Goal: Entertainment & Leisure: Consume media (video, audio)

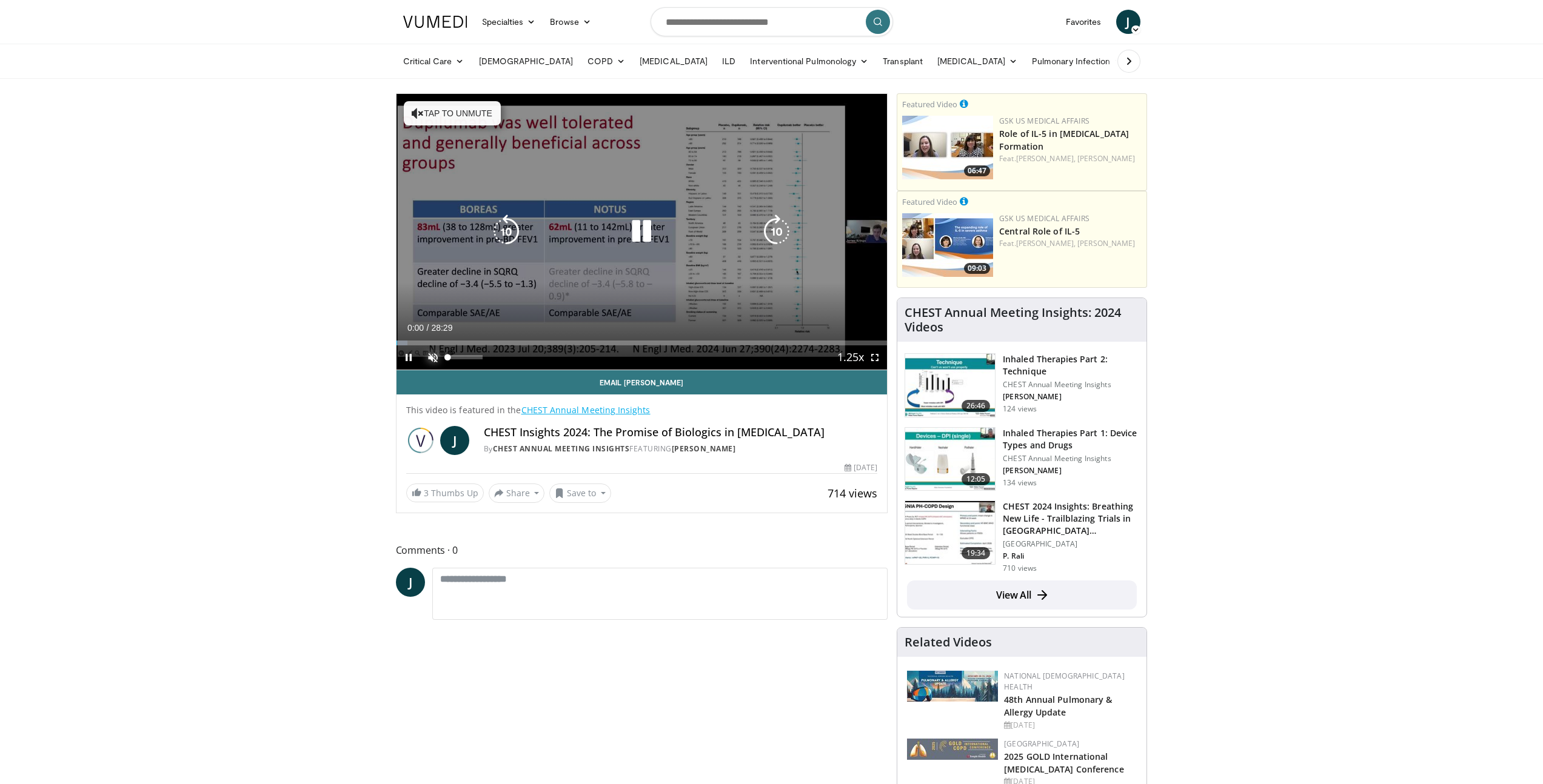
click at [433, 361] on span "Video Player" at bounding box center [432, 357] width 25 height 25
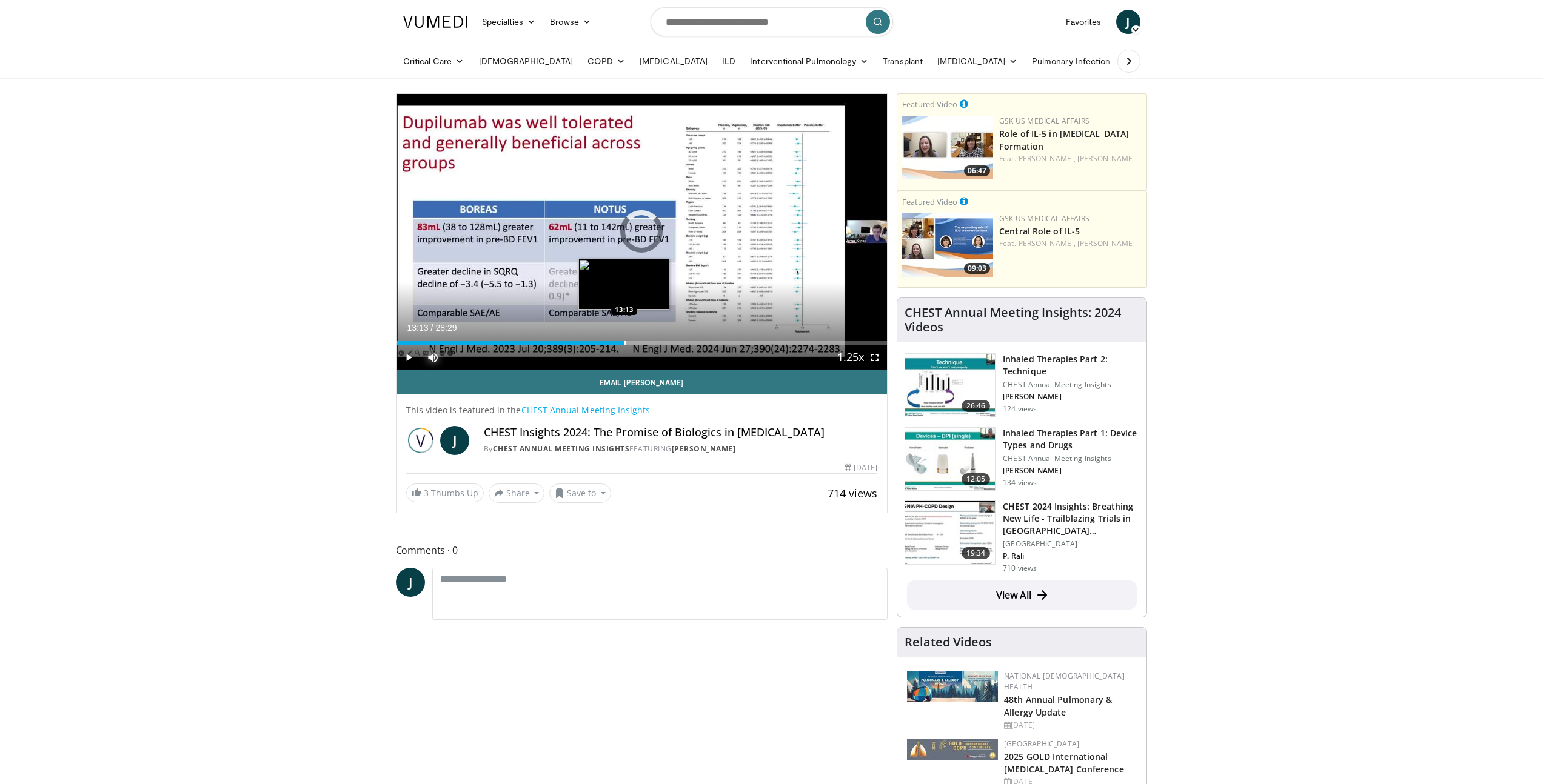
click at [625, 341] on div "Progress Bar" at bounding box center [625, 343] width 1 height 5
click at [628, 341] on div "Progress Bar" at bounding box center [628, 343] width 1 height 5
click at [634, 341] on div "Progress Bar" at bounding box center [634, 343] width 1 height 5
click at [640, 342] on div "Progress Bar" at bounding box center [640, 343] width 1 height 5
click at [644, 343] on div "Progress Bar" at bounding box center [644, 343] width 1 height 5
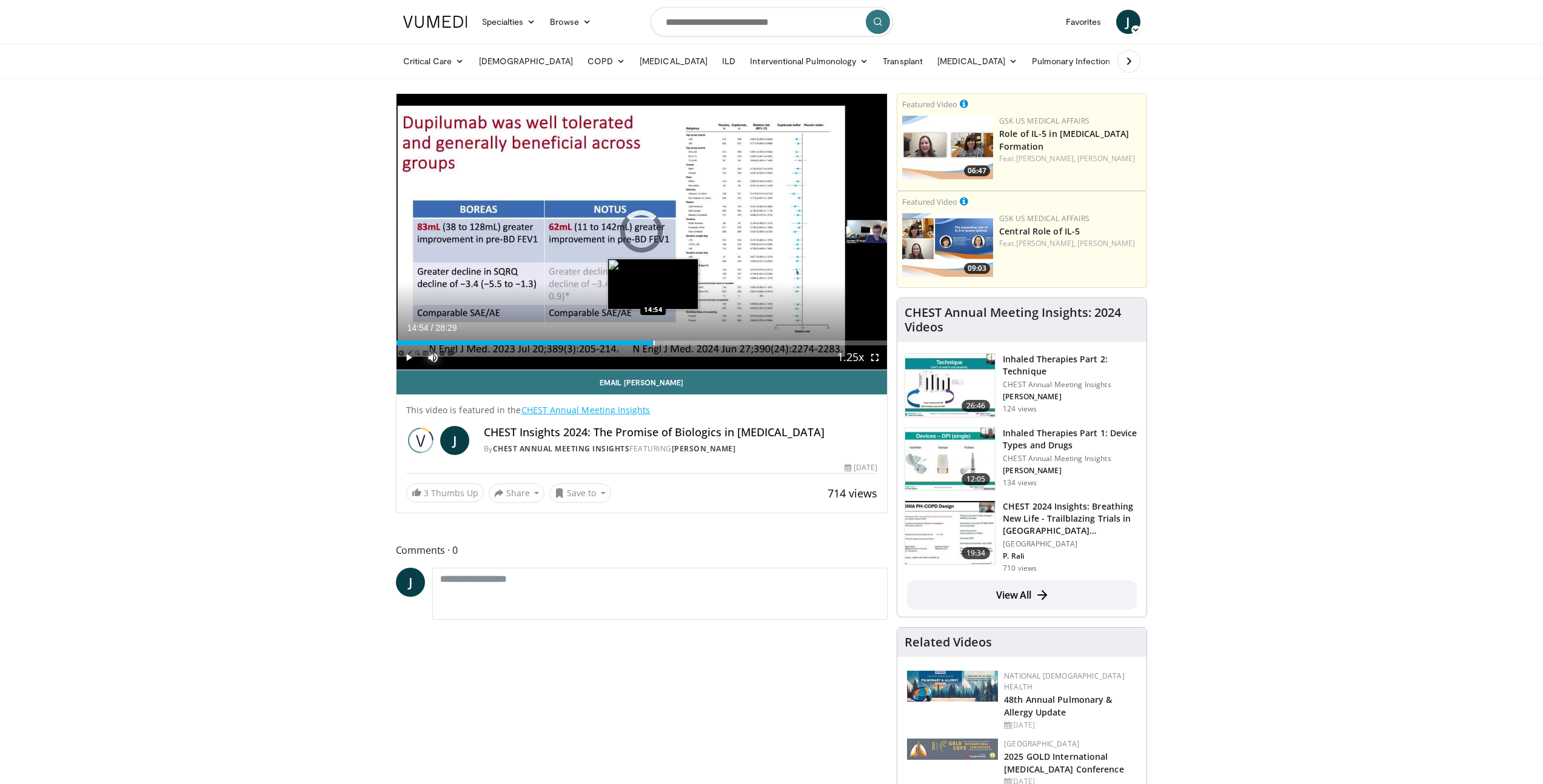
click at [654, 342] on div "Progress Bar" at bounding box center [654, 343] width 1 height 5
click at [649, 342] on div "Progress Bar" at bounding box center [649, 343] width 1 height 5
click at [654, 343] on div "Progress Bar" at bounding box center [654, 343] width 1 height 5
click at [655, 343] on div "Progress Bar" at bounding box center [655, 343] width 1 height 5
click at [661, 342] on div "Progress Bar" at bounding box center [660, 343] width 1 height 5
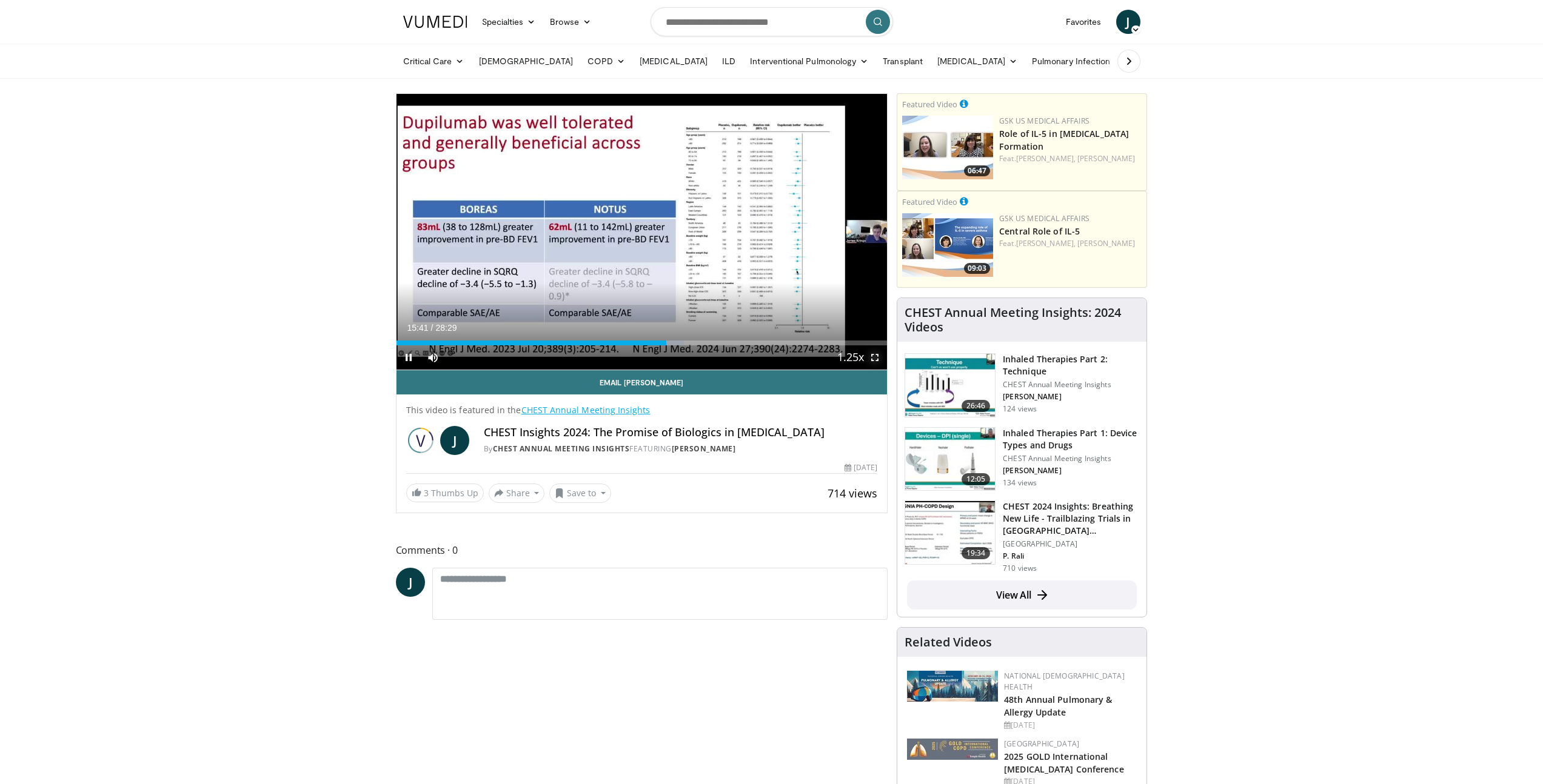
click at [885, 357] on span "Video Player" at bounding box center [874, 357] width 25 height 25
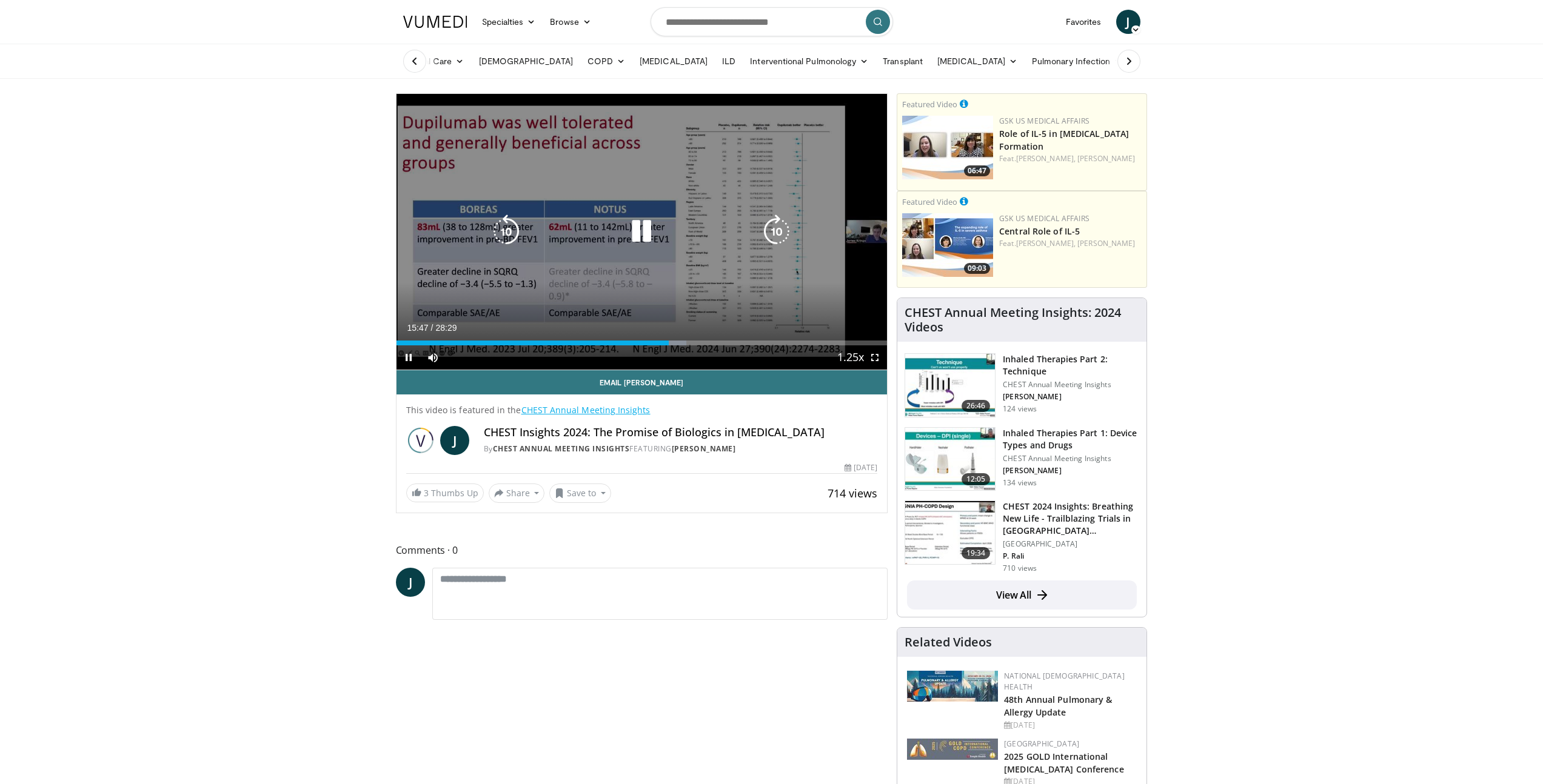
click at [646, 227] on icon "Video Player" at bounding box center [642, 231] width 34 height 34
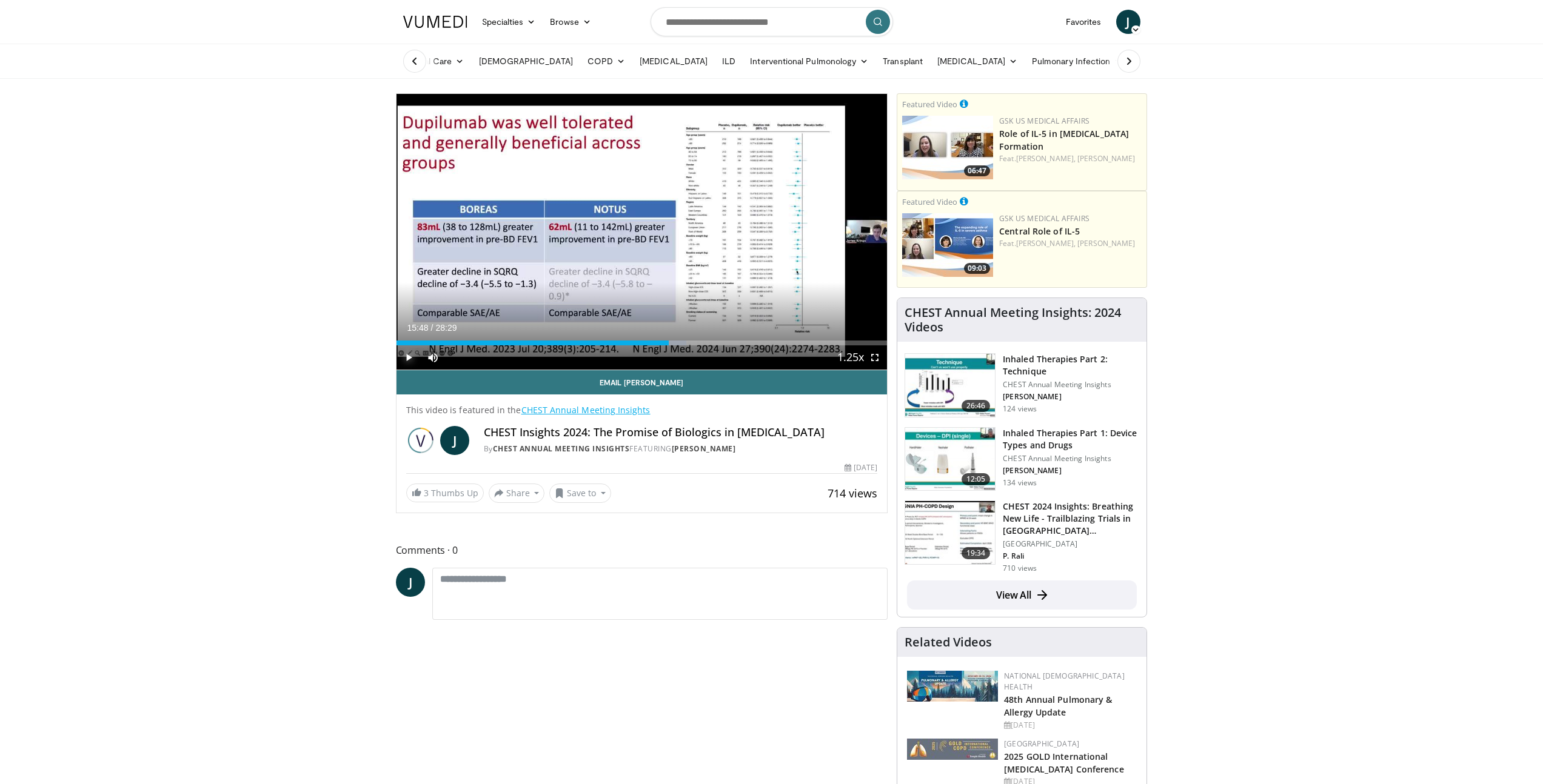
click at [413, 356] on span "Video Player" at bounding box center [408, 357] width 25 height 25
click at [876, 360] on span "Video Player" at bounding box center [874, 357] width 25 height 25
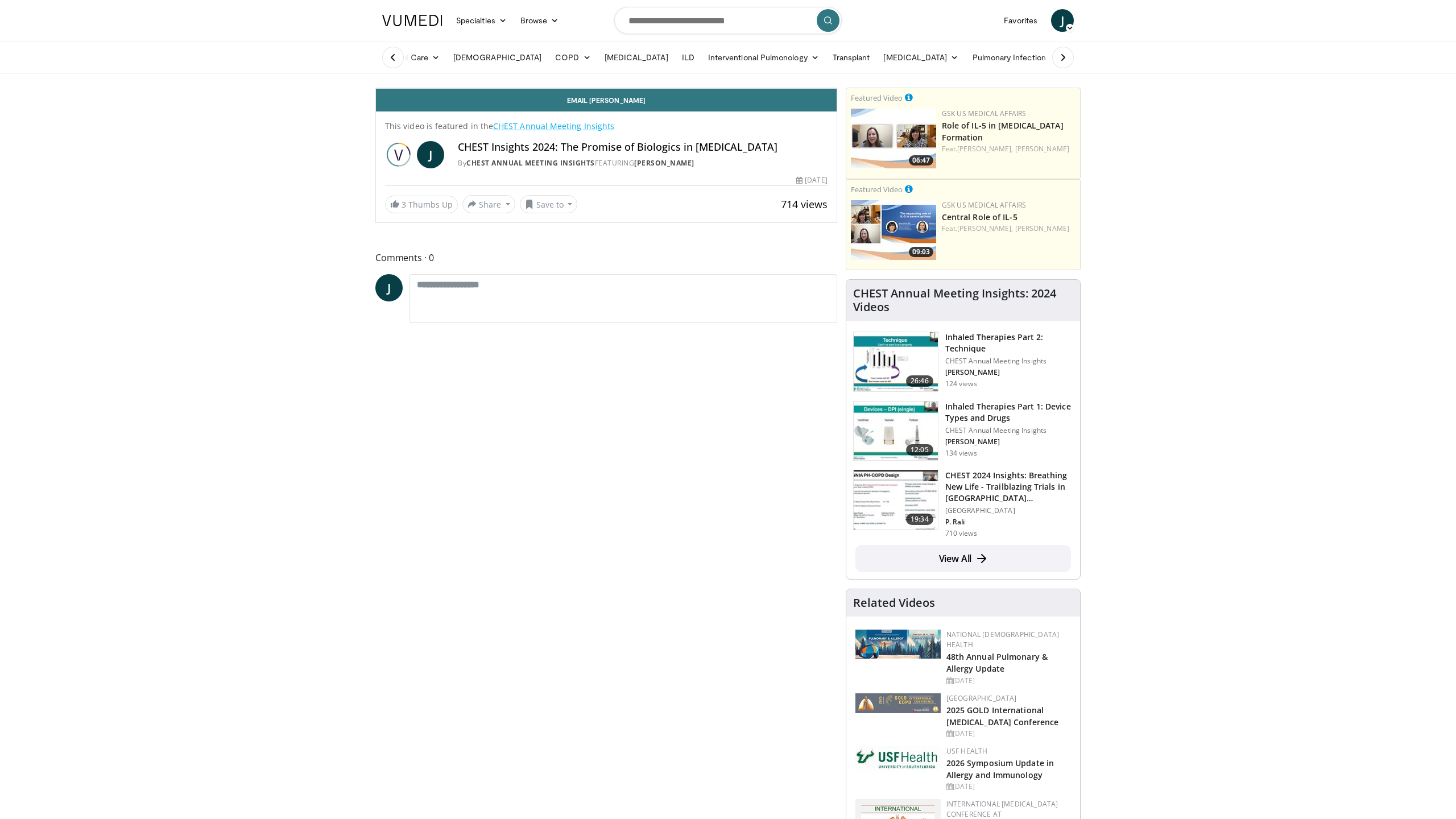
click at [1193, 66] on div "Progress Bar" at bounding box center [1193, 63] width 1 height 5
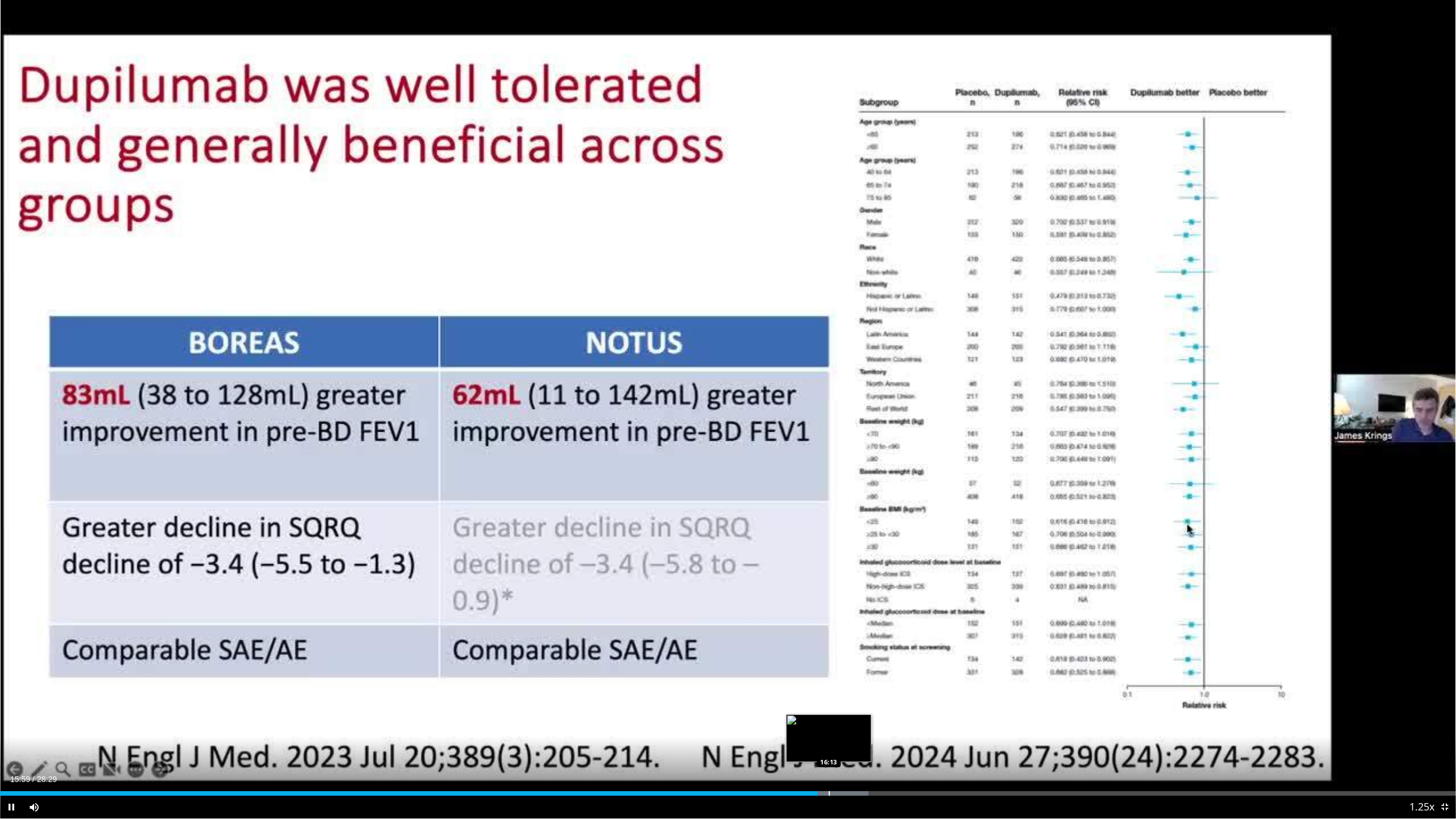
click at [828, 736] on div "Progress Bar" at bounding box center [828, 793] width 1 height 5
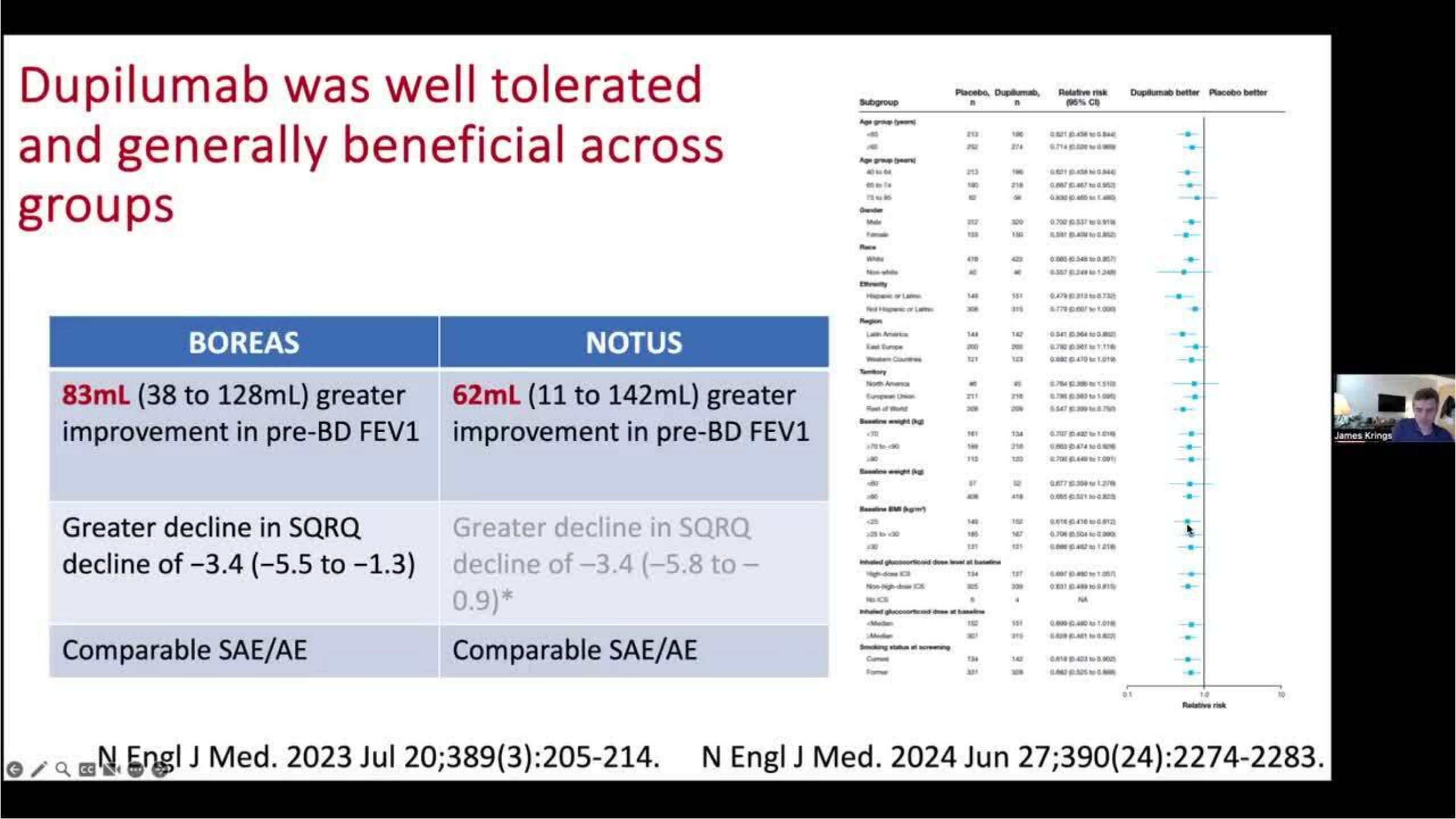
click at [819, 736] on video-js "**********" at bounding box center [728, 409] width 1456 height 819
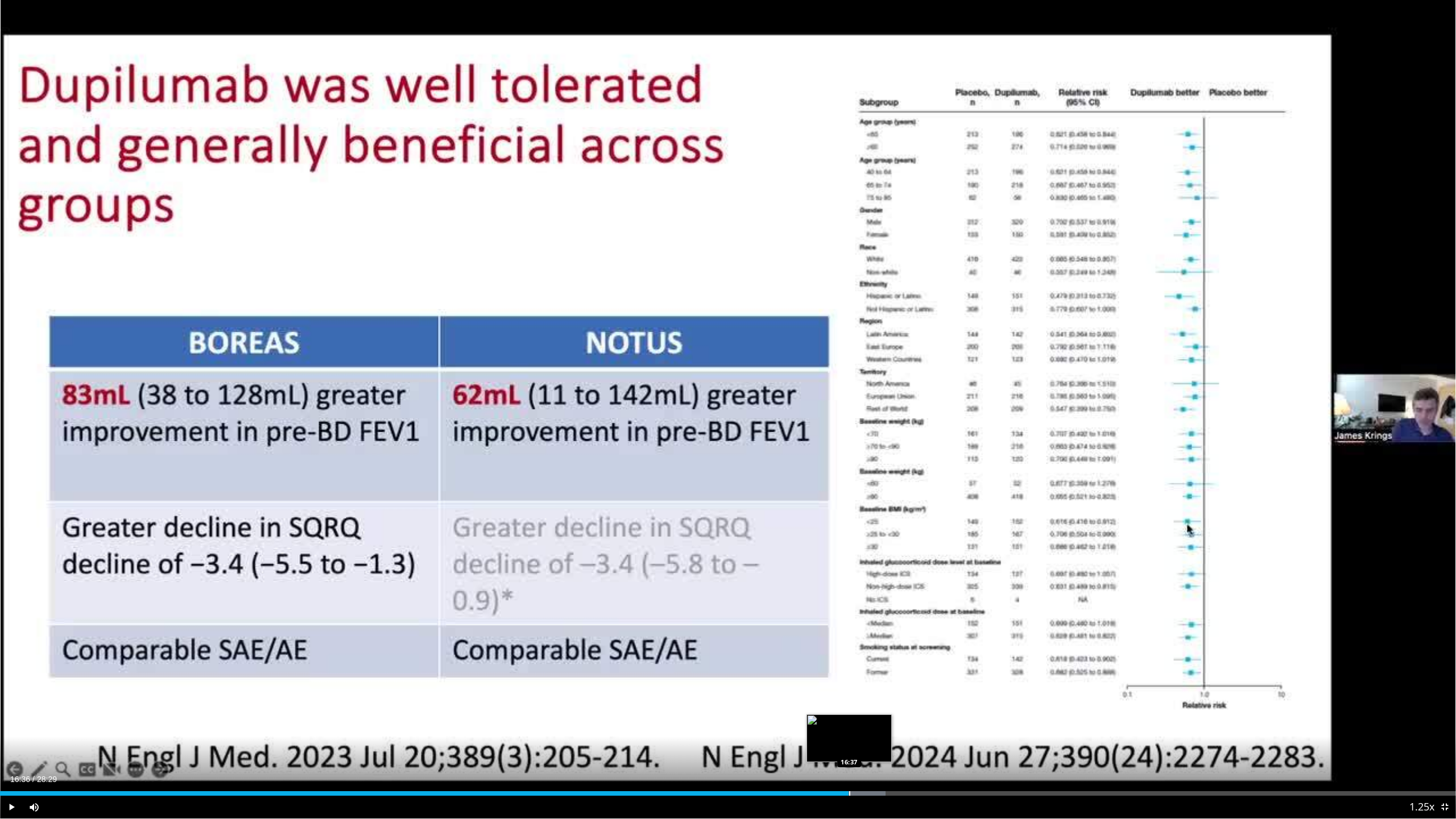
click at [849, 736] on div "Progress Bar" at bounding box center [849, 793] width 1 height 5
click at [853, 736] on div "Progress Bar" at bounding box center [852, 793] width 1 height 5
click at [888, 736] on div "Progress Bar" at bounding box center [888, 793] width 1 height 5
click at [919, 736] on div "Progress Bar" at bounding box center [919, 793] width 1 height 5
click at [920, 736] on div "Progress Bar" at bounding box center [919, 793] width 1 height 5
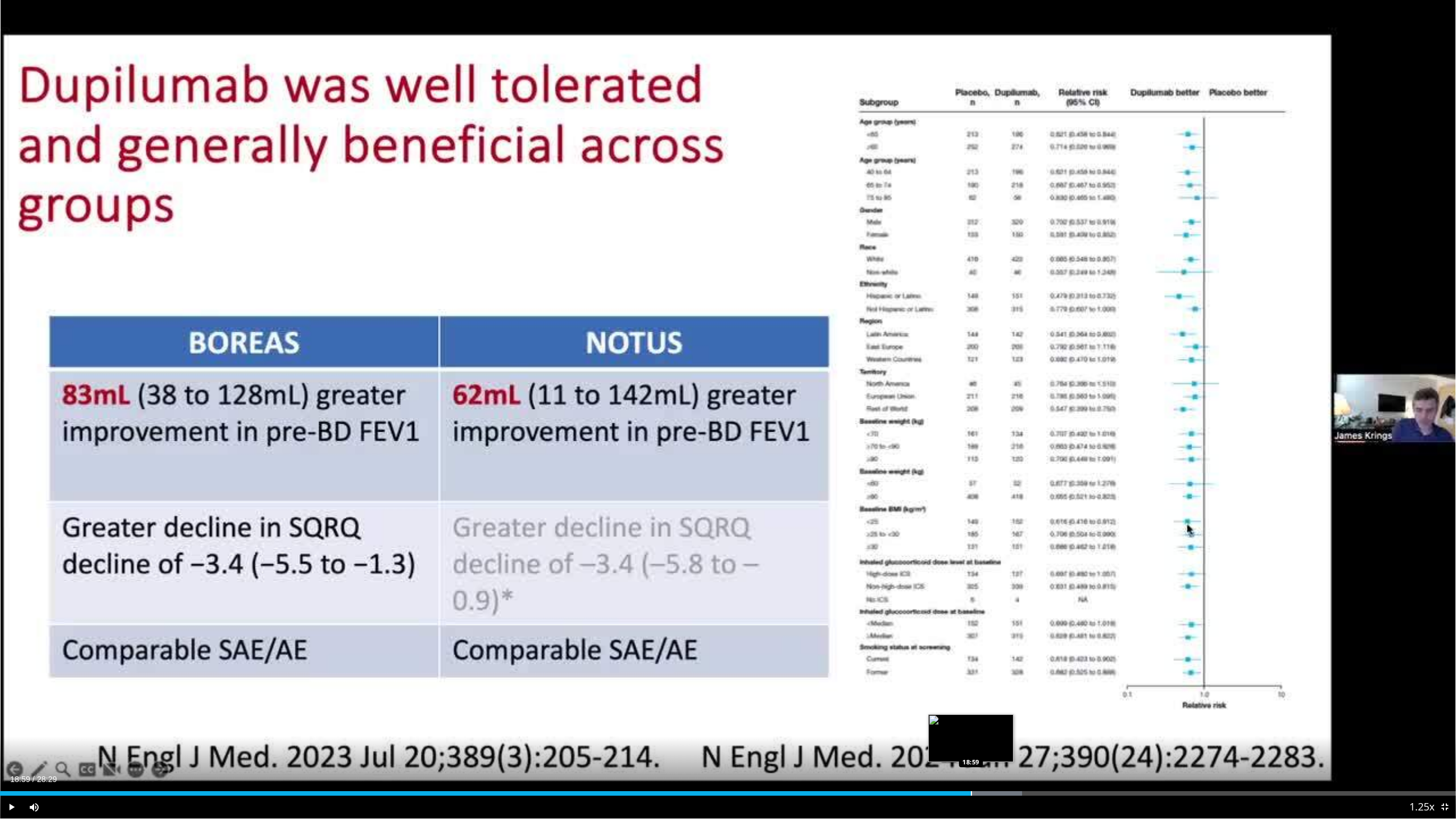
click at [971, 736] on div "Progress Bar" at bounding box center [971, 793] width 1 height 5
click at [975, 736] on div "Progress Bar" at bounding box center [975, 793] width 1 height 5
click at [982, 736] on div "Progress Bar" at bounding box center [981, 793] width 1 height 5
click at [1011, 736] on div "Loaded : 71.94% 19:25 19:48" at bounding box center [728, 790] width 1456 height 11
click at [1027, 736] on div "Loaded : 71.94% 19:48 20:06" at bounding box center [728, 790] width 1456 height 11
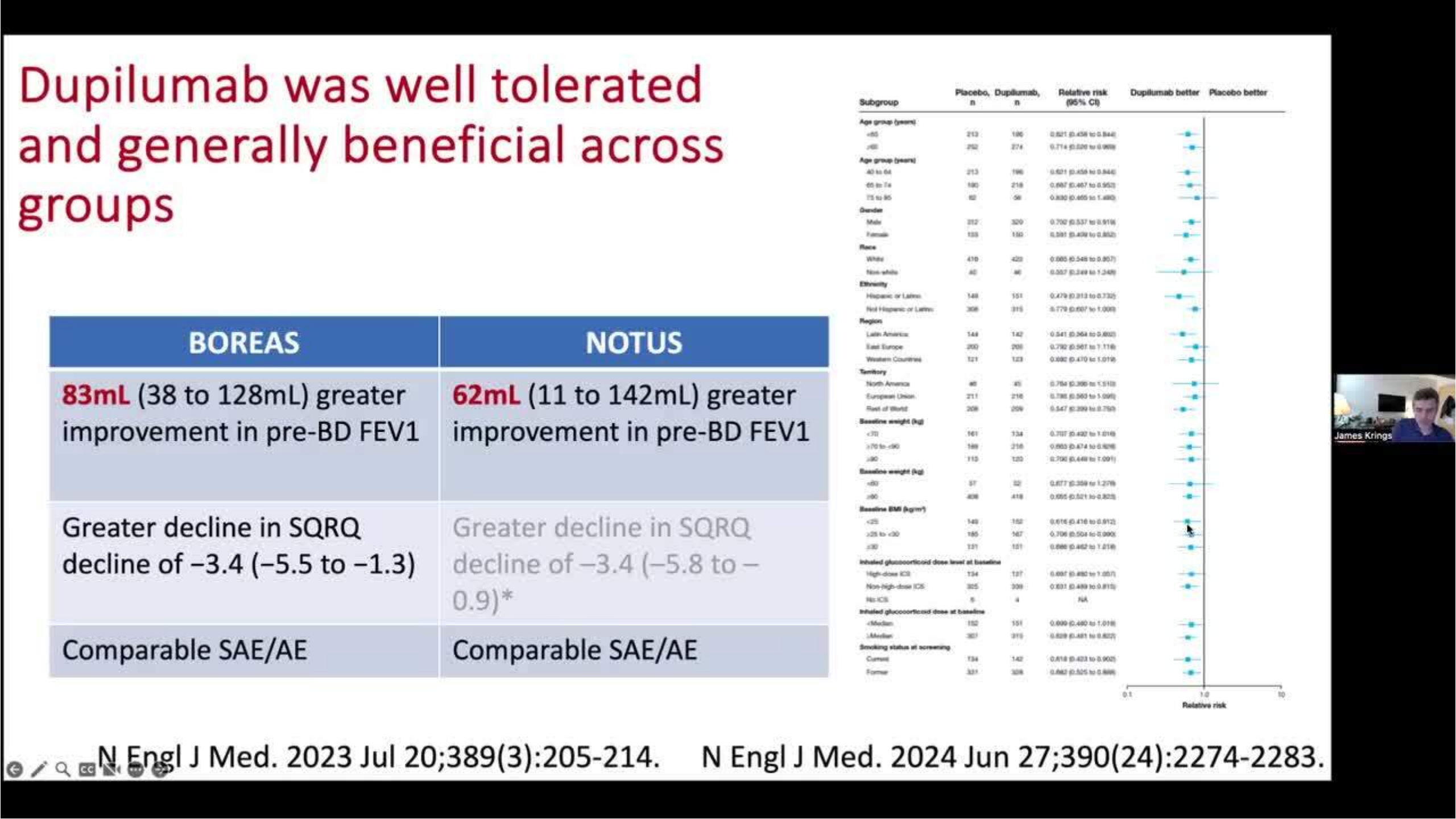
click at [1037, 736] on div "Loaded : 73.11% 20:06 20:06" at bounding box center [728, 813] width 1456 height 11
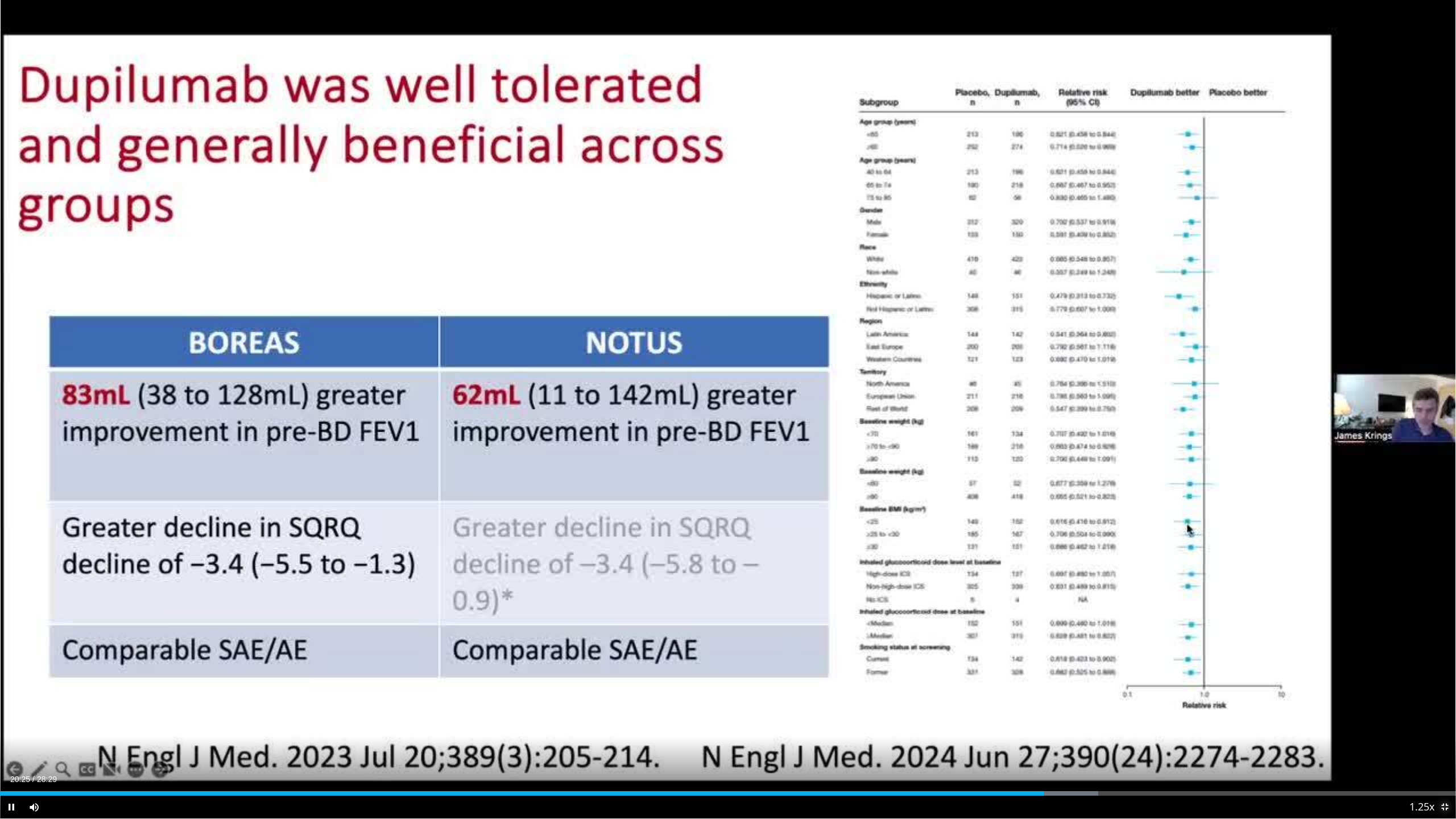
click at [1443, 736] on span "Video Player" at bounding box center [1444, 807] width 23 height 23
